Goal: Check status

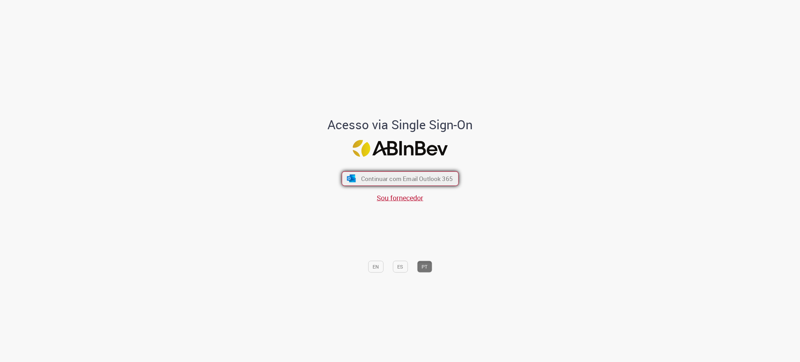
click at [414, 177] on span "Continuar com Email Outlook 365" at bounding box center [407, 178] width 92 height 8
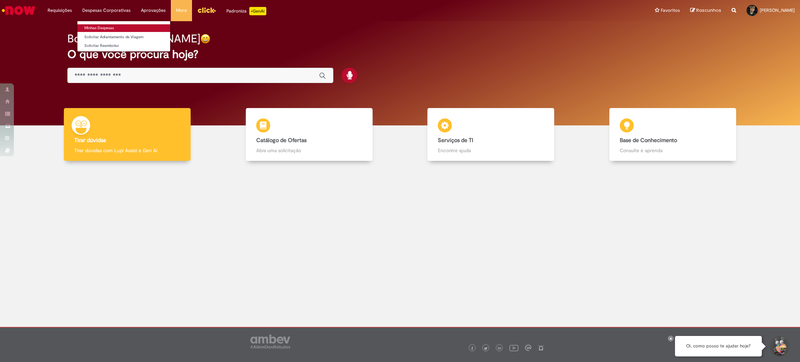
click at [112, 25] on link "Minhas Despesas" at bounding box center [123, 28] width 93 height 8
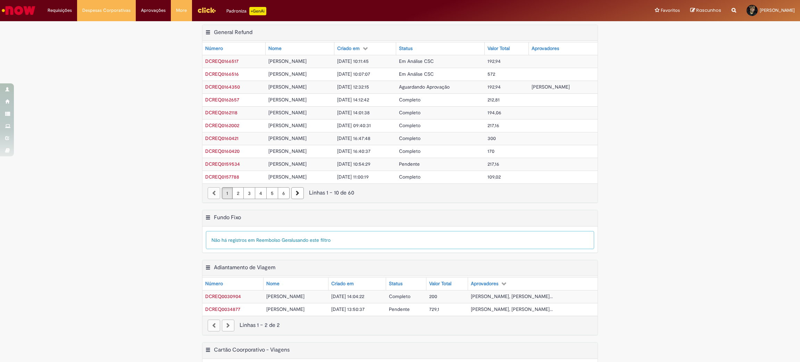
click at [428, 58] on span "Em Análise CSC" at bounding box center [416, 61] width 35 height 6
